Goal: Task Accomplishment & Management: Manage account settings

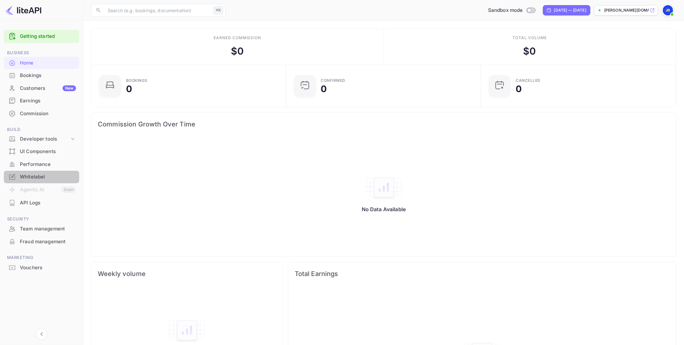
scroll to position [1, 0]
click at [46, 178] on div "Whitelabel" at bounding box center [48, 176] width 56 height 7
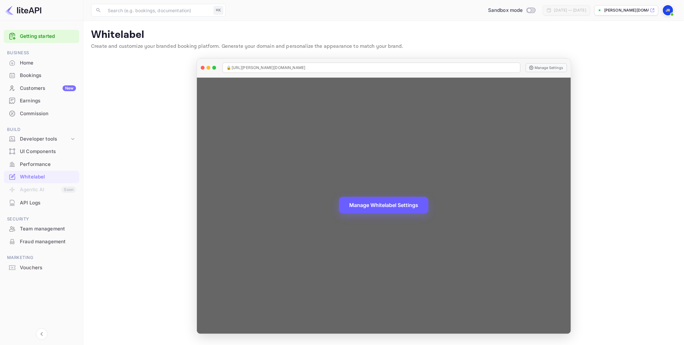
click at [408, 208] on button "Manage Whitelabel Settings" at bounding box center [384, 205] width 90 height 17
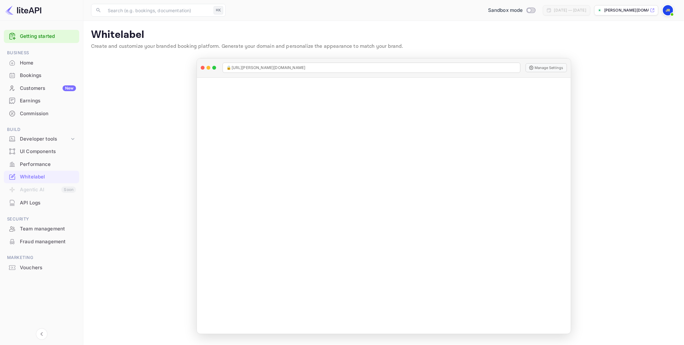
click at [45, 161] on div "Performance" at bounding box center [48, 164] width 56 height 7
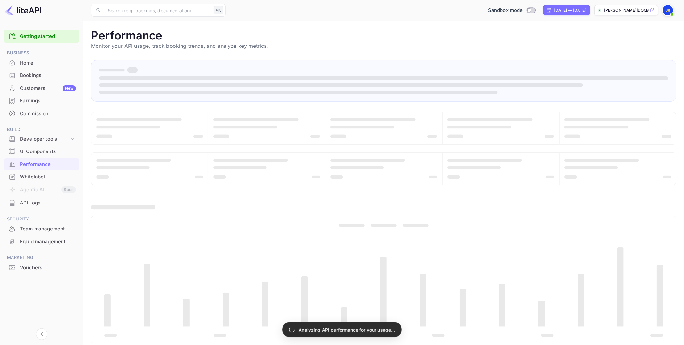
click at [39, 175] on div "Whitelabel" at bounding box center [48, 176] width 56 height 7
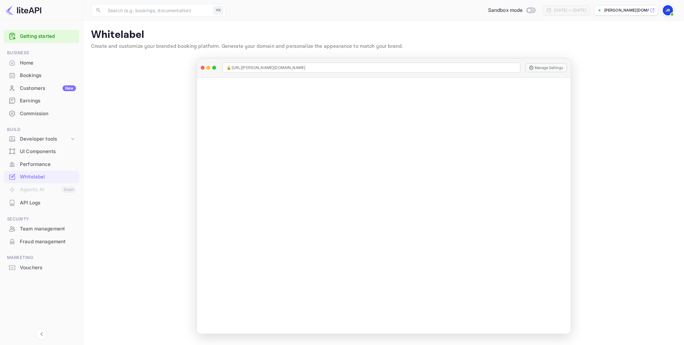
click at [670, 11] on img at bounding box center [668, 10] width 10 height 10
click at [625, 65] on div "Logout" at bounding box center [637, 66] width 74 height 15
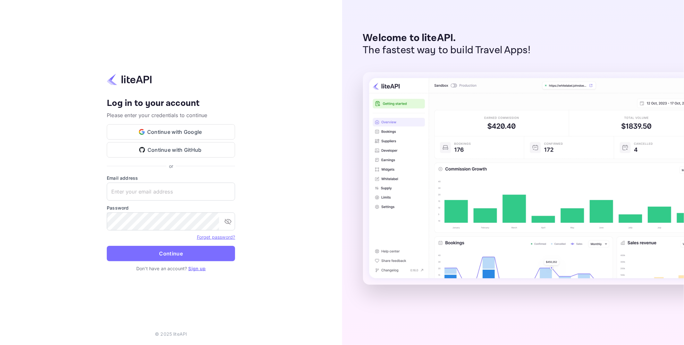
type input "[PERSON_NAME][EMAIL_ADDRESS][DOMAIN_NAME]"
click at [184, 191] on input "[PERSON_NAME][EMAIL_ADDRESS][DOMAIN_NAME]" at bounding box center [171, 192] width 128 height 18
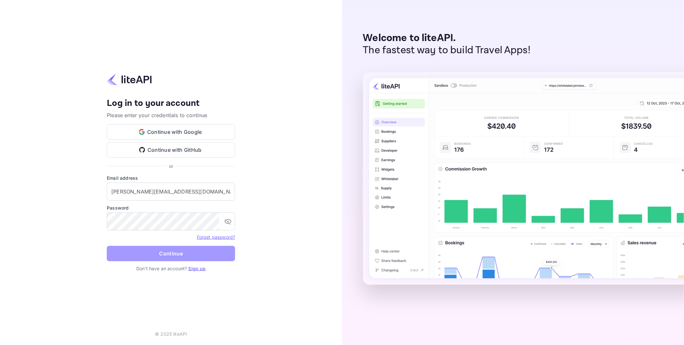
click at [150, 255] on button "Continue" at bounding box center [171, 253] width 128 height 15
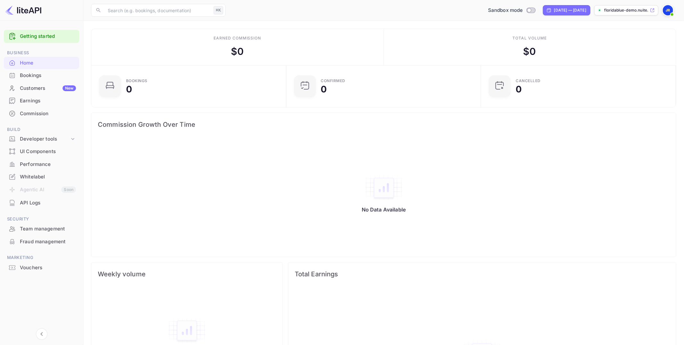
click at [34, 177] on div "Whitelabel" at bounding box center [48, 176] width 56 height 7
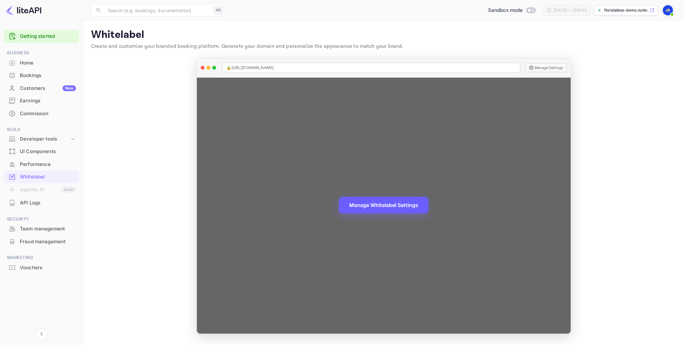
click at [416, 209] on button "Manage Whitelabel Settings" at bounding box center [384, 205] width 90 height 17
